Goal: Task Accomplishment & Management: Manage account settings

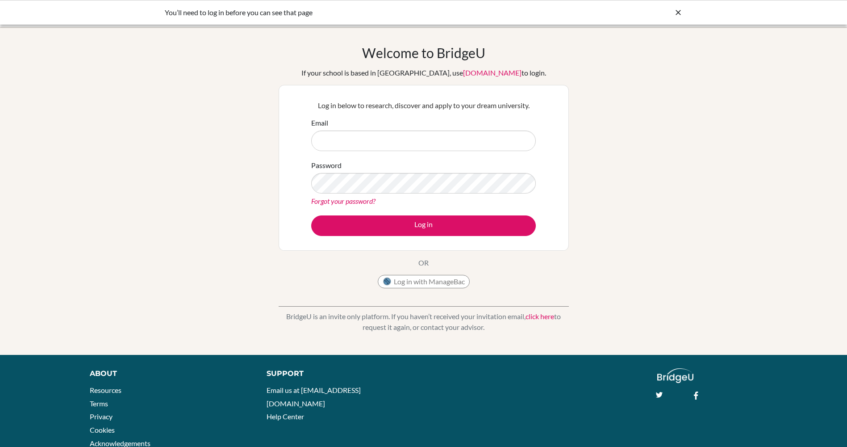
click at [543, 318] on link "click here" at bounding box center [540, 316] width 29 height 8
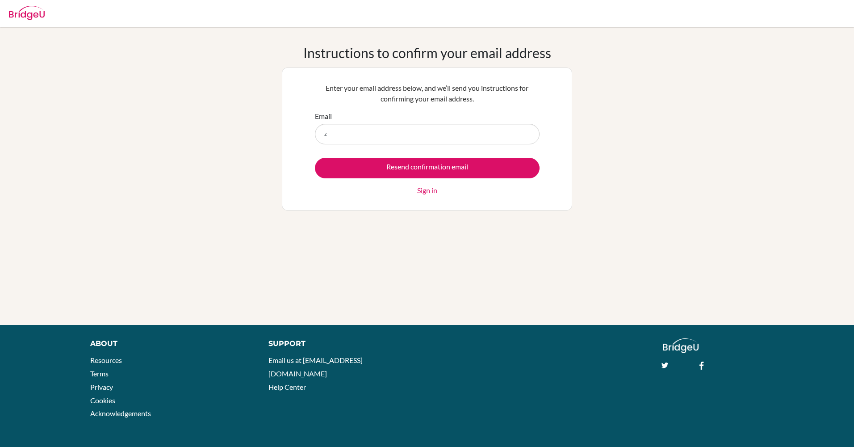
type input "[EMAIL_ADDRESS][DOMAIN_NAME]"
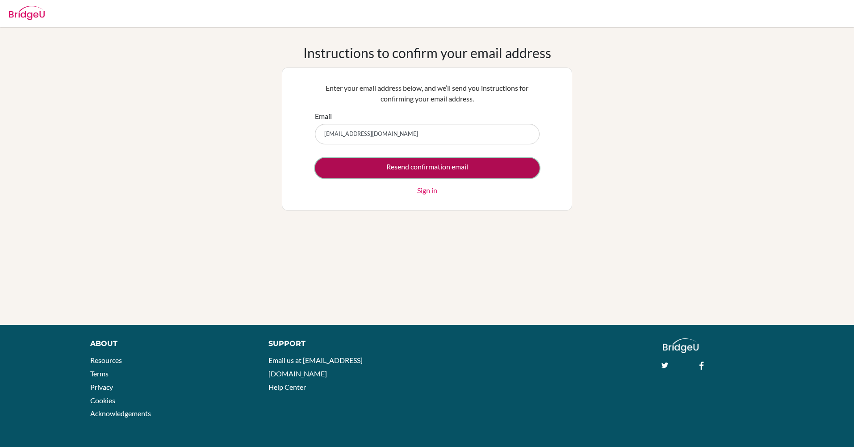
click at [442, 167] on input "Resend confirmation email" at bounding box center [427, 168] width 225 height 21
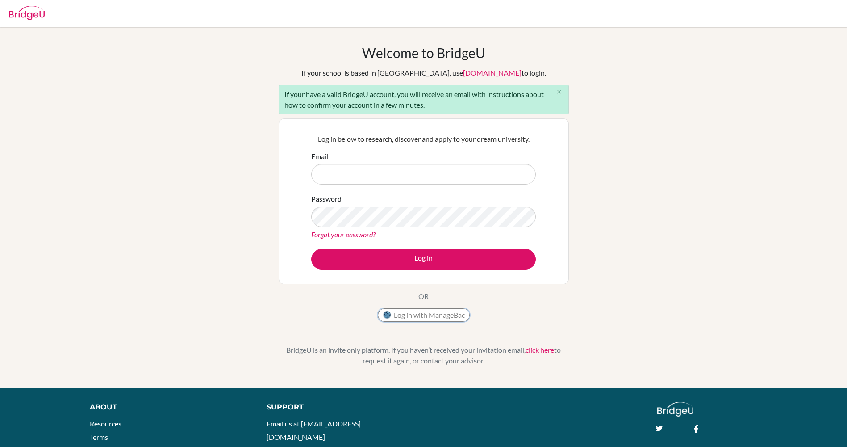
click at [438, 314] on button "Log in with ManageBac" at bounding box center [424, 314] width 92 height 13
